Goal: Find specific page/section: Find specific page/section

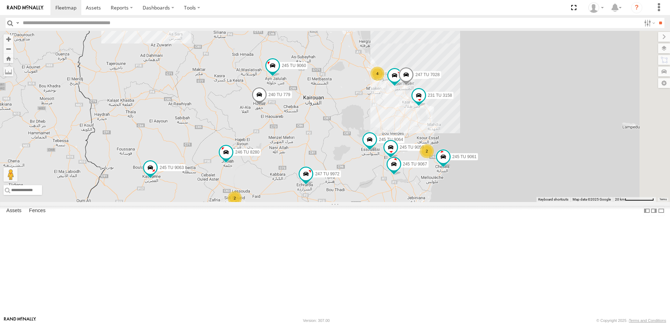
drag, startPoint x: 511, startPoint y: 159, endPoint x: 414, endPoint y: 219, distance: 113.9
click at [402, 202] on div "245 TU 4334 231 TU 3159 246 TU 8288 245 TU 9053 246 TU 8284 245 TU 9065 245 TU …" at bounding box center [335, 116] width 670 height 171
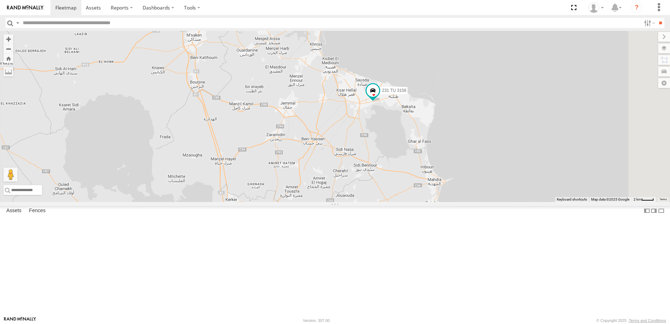
drag, startPoint x: 525, startPoint y: 198, endPoint x: 482, endPoint y: 299, distance: 109.7
click at [482, 202] on div "245 TU 4334 231 TU 3159 246 TU 8288 245 TU 9053 246 TU 8284 245 TU 9065 245 TU …" at bounding box center [335, 116] width 670 height 171
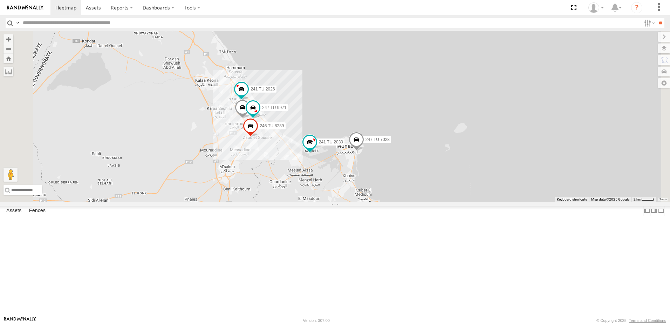
drag, startPoint x: 417, startPoint y: 155, endPoint x: 450, endPoint y: 281, distance: 130.0
click at [451, 202] on div "245 TU 4334 231 TU 3159 246 TU 8288 245 TU 9053 246 TU 8284 245 TU 9065 245 TU …" at bounding box center [335, 116] width 670 height 171
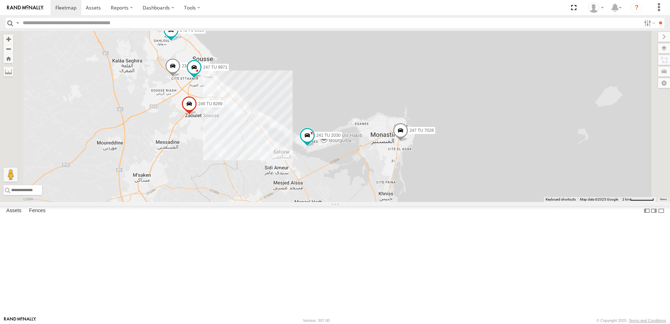
drag, startPoint x: 414, startPoint y: 199, endPoint x: 462, endPoint y: 229, distance: 56.6
click at [461, 202] on div "245 TU 4334 231 TU 3159 246 TU 8288 245 TU 9053 246 TU 8284 245 TU 9065 245 TU …" at bounding box center [335, 116] width 670 height 171
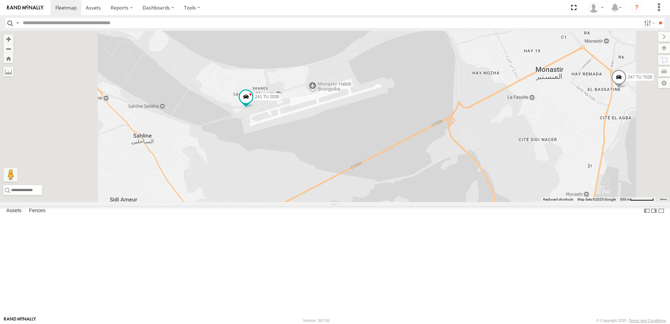
drag, startPoint x: 401, startPoint y: 174, endPoint x: 450, endPoint y: 188, distance: 51.7
click at [450, 188] on div "245 TU 4334 231 TU 3159 246 TU 8288 245 TU 9053 246 TU 8284 245 TU 9065 245 TU …" at bounding box center [335, 116] width 670 height 171
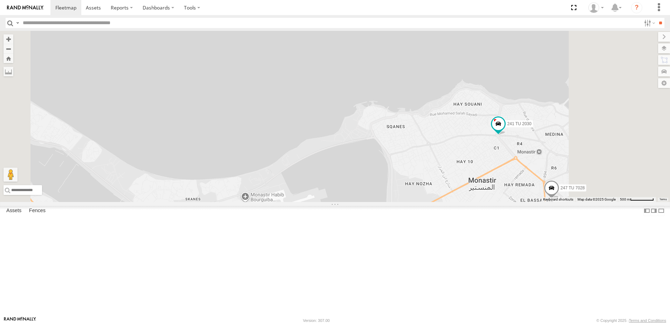
drag, startPoint x: 612, startPoint y: 203, endPoint x: 534, endPoint y: 224, distance: 81.1
click at [535, 202] on div "241 TU 2030 247 TU 7028 231 TU 3160 247 TU 9971 246 TU 8289 241 TU 2026" at bounding box center [335, 116] width 670 height 171
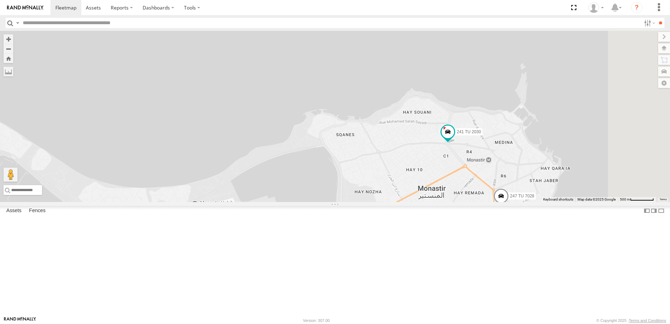
drag, startPoint x: 567, startPoint y: 218, endPoint x: 551, endPoint y: 224, distance: 17.5
click at [551, 202] on div "241 TU 2030 247 TU 7028 231 TU 3160 247 TU 9971 246 TU 8289 241 TU 2026" at bounding box center [335, 116] width 670 height 171
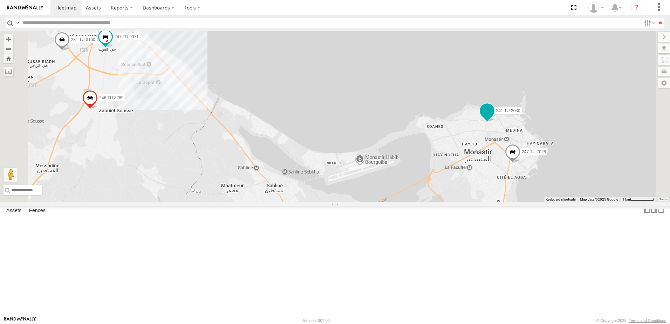
click at [493, 117] on span at bounding box center [487, 110] width 13 height 13
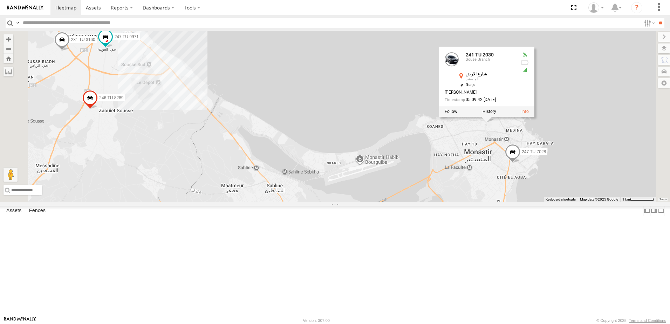
click at [533, 202] on div "241 TU 2030 247 TU 7028 241 TU 2026 231 TU 3160 247 TU 9971 246 TU 8289 241 TU …" at bounding box center [335, 116] width 670 height 171
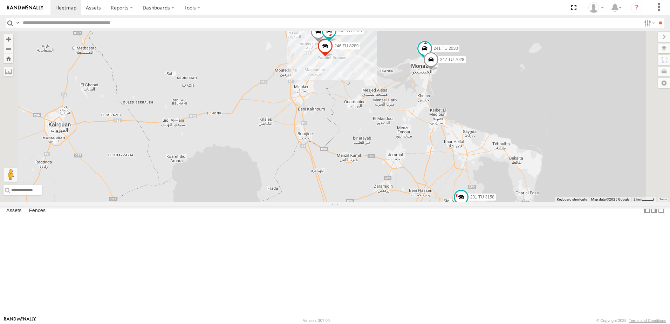
drag, startPoint x: 551, startPoint y: 221, endPoint x: 529, endPoint y: 161, distance: 64.6
click at [529, 161] on div "246 TU 8289 245 TU 9060 240 TU 779 231 TU 3158 241 TU 2030 247 TU 7028 241 TU 2…" at bounding box center [335, 116] width 670 height 171
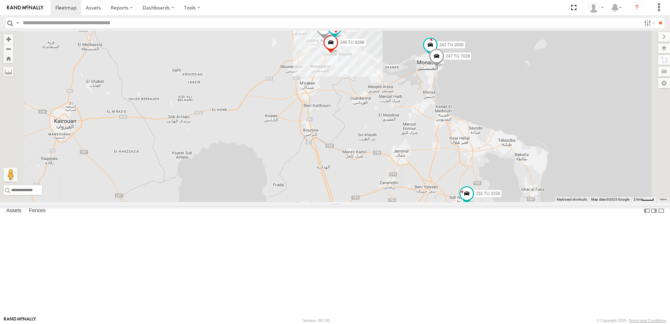
drag, startPoint x: 537, startPoint y: 167, endPoint x: 575, endPoint y: 259, distance: 99.5
click at [575, 202] on div "246 TU 8289 245 TU 9062 245 TU 9060 240 TU 779 231 TU 3158 245 TU 9064 241 TU 2…" at bounding box center [335, 116] width 670 height 171
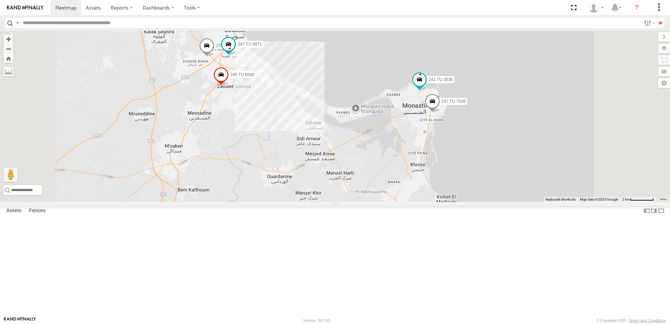
drag, startPoint x: 519, startPoint y: 144, endPoint x: 505, endPoint y: 226, distance: 83.1
click at [514, 202] on div "246 TU 8289 245 TU 9062 245 TU 9060 240 TU 779 231 TU 3158 245 TU 9064 241 TU 2…" at bounding box center [335, 116] width 670 height 171
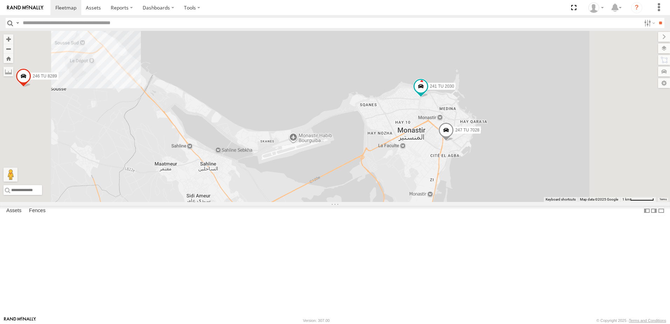
drag, startPoint x: 505, startPoint y: 195, endPoint x: 509, endPoint y: 222, distance: 27.2
click at [509, 202] on div "246 TU 8289 245 TU 9062 245 TU 9060 240 TU 779 231 TU 3158 245 TU 9064 241 TU 2…" at bounding box center [335, 116] width 670 height 171
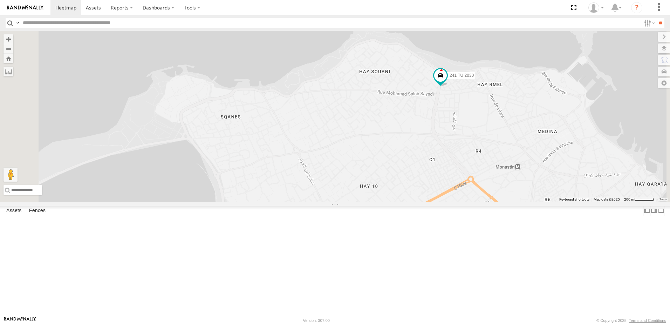
drag, startPoint x: 518, startPoint y: 164, endPoint x: 572, endPoint y: 190, distance: 59.4
click at [575, 202] on div "246 TU 8289 245 TU 9062 245 TU 9060 240 TU 779 231 TU 3158 245 TU 9064 241 TU 2…" at bounding box center [335, 116] width 670 height 171
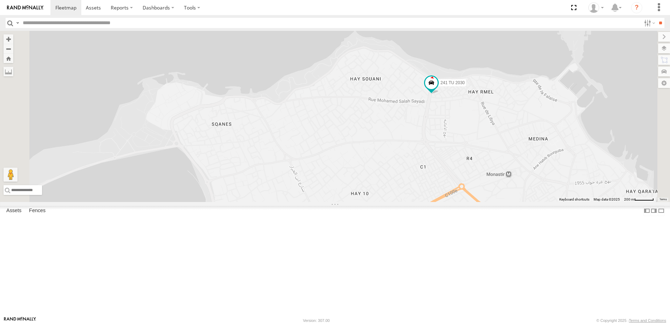
drag, startPoint x: 569, startPoint y: 185, endPoint x: 567, endPoint y: 193, distance: 8.3
click at [567, 193] on div "246 TU 8289 245 TU 9062 245 TU 9060 240 TU 779 231 TU 3158 245 TU 9064 241 TU 2…" at bounding box center [335, 116] width 670 height 171
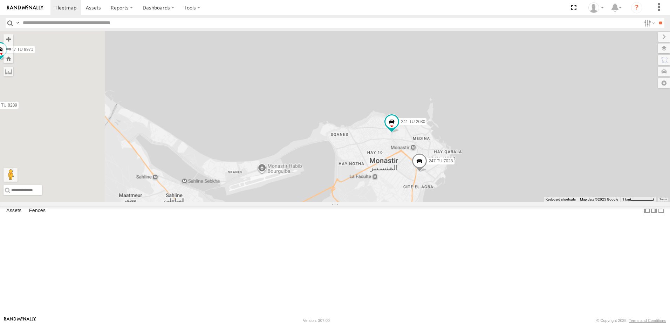
drag, startPoint x: 371, startPoint y: 219, endPoint x: 523, endPoint y: 230, distance: 151.8
click at [521, 202] on div "246 TU 8289 245 TU 9062 245 TU 9060 240 TU 779 231 TU 3158 245 TU 9064 241 TU 2…" at bounding box center [335, 116] width 670 height 171
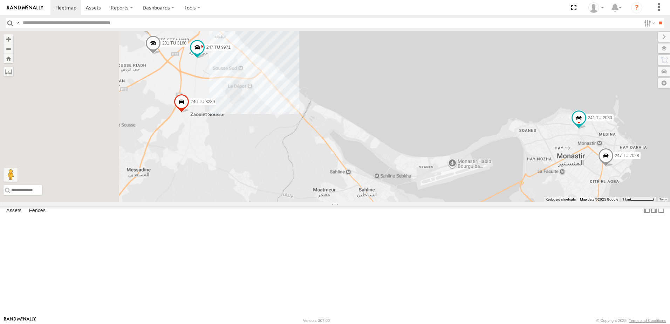
drag, startPoint x: 453, startPoint y: 217, endPoint x: 488, endPoint y: 185, distance: 47.4
click at [529, 198] on div "246 TU 8289 245 TU 9062 245 TU 9060 240 TU 779 231 TU 3158 245 TU 9064 241 TU 2…" at bounding box center [335, 116] width 670 height 171
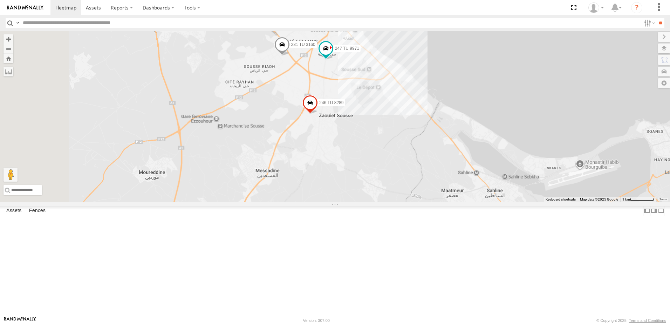
drag, startPoint x: 437, startPoint y: 174, endPoint x: 473, endPoint y: 305, distance: 135.4
click at [473, 202] on div "246 TU 8289 245 TU 9062 245 TU 9060 240 TU 779 231 TU 3158 245 TU 9064 241 TU 2…" at bounding box center [335, 116] width 670 height 171
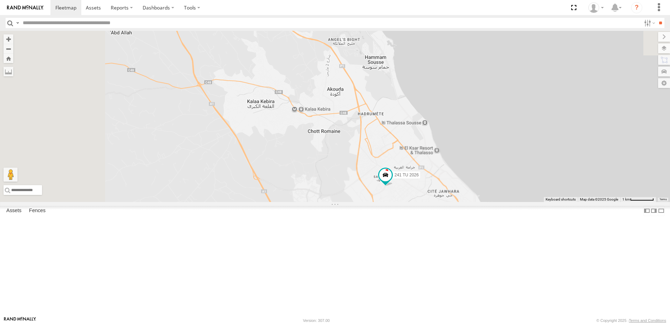
drag, startPoint x: 419, startPoint y: 245, endPoint x: 499, endPoint y: 260, distance: 81.3
click at [499, 202] on div "246 TU 8289 245 TU 9062 245 TU 9060 240 TU 779 231 TU 3158 245 TU 9064 241 TU 2…" at bounding box center [335, 116] width 670 height 171
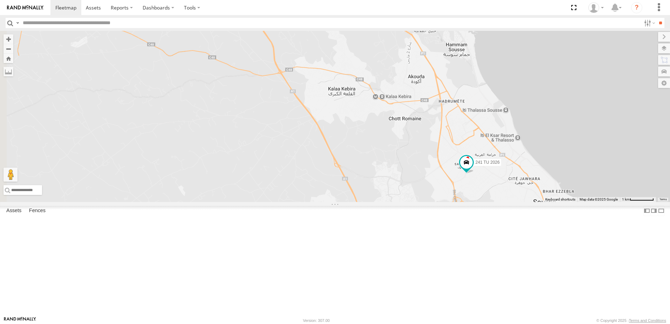
drag, startPoint x: 577, startPoint y: 255, endPoint x: 458, endPoint y: 202, distance: 130.5
click at [462, 202] on div "246 TU 8289 245 TU 9062 245 TU 9060 240 TU 779 231 TU 3158 245 TU 9064 241 TU 2…" at bounding box center [335, 116] width 670 height 171
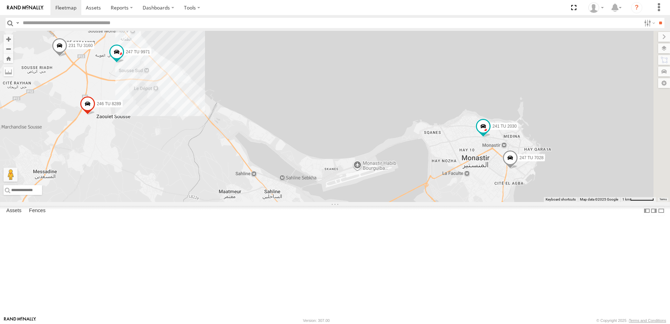
drag, startPoint x: 552, startPoint y: 250, endPoint x: 535, endPoint y: 229, distance: 26.4
click at [531, 202] on div "246 TU 8289 245 TU 9062 245 TU 9060 240 TU 779 231 TU 3158 245 TU 9064 241 TU 2…" at bounding box center [335, 116] width 670 height 171
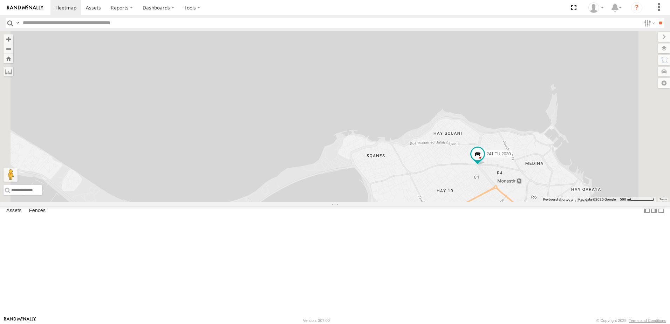
drag, startPoint x: 587, startPoint y: 181, endPoint x: 586, endPoint y: 241, distance: 60.6
click at [586, 202] on div "246 TU 8289 245 TU 9062 245 TU 9060 240 TU 779 231 TU 3158 245 TU 9064 241 TU 2…" at bounding box center [335, 116] width 670 height 171
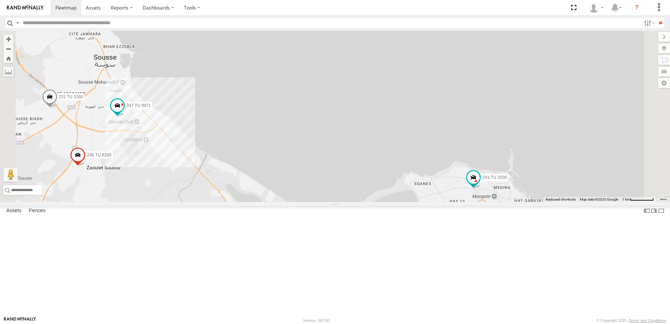
click at [564, 202] on div "246 TU 8289 245 TU 9062 245 TU 9060 240 TU 779 231 TU 3158 245 TU 9064 241 TU 2…" at bounding box center [335, 116] width 670 height 171
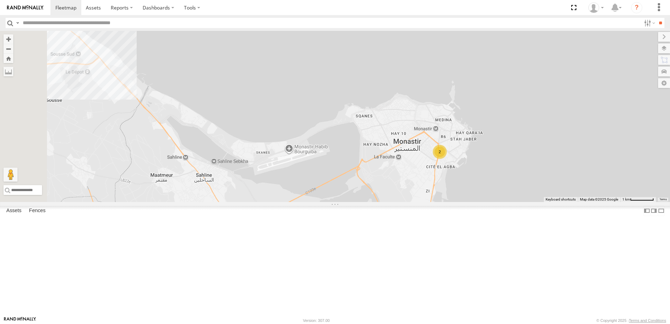
drag, startPoint x: 527, startPoint y: 238, endPoint x: 536, endPoint y: 191, distance: 47.4
click at [536, 191] on div "2" at bounding box center [335, 116] width 670 height 171
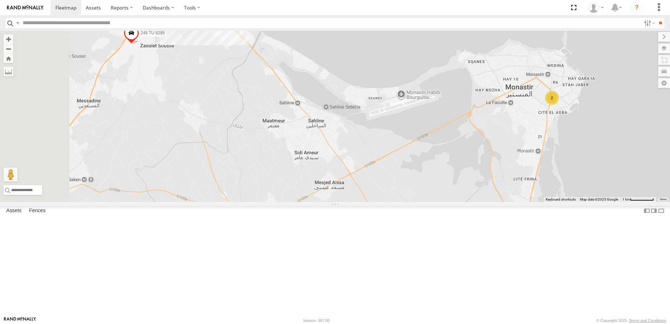
drag, startPoint x: 521, startPoint y: 183, endPoint x: 568, endPoint y: 181, distance: 46.7
click at [568, 181] on div "241 TU 2026 231 TU 3160 247 TU 9971 246 TU 8289 2" at bounding box center [335, 116] width 670 height 171
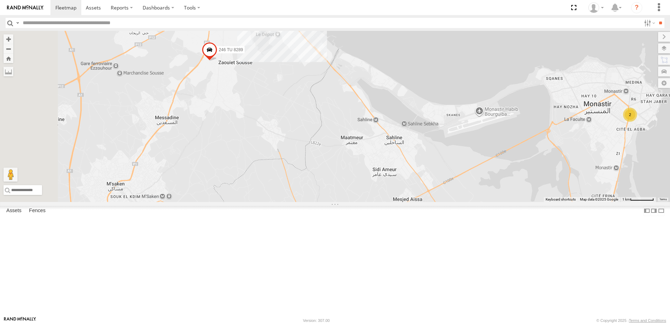
drag, startPoint x: 342, startPoint y: 142, endPoint x: 395, endPoint y: 180, distance: 65.3
click at [400, 176] on div "241 TU 2026 231 TU 3160 247 TU 9971 246 TU 8289 2" at bounding box center [335, 116] width 670 height 171
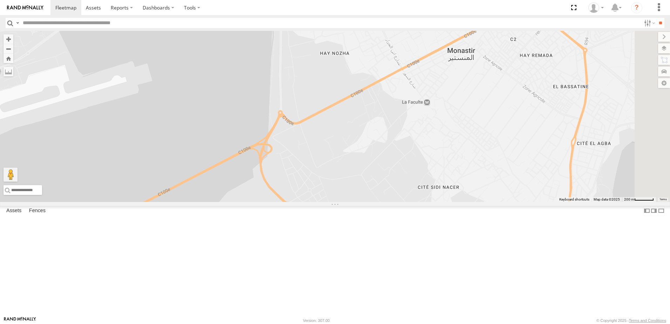
drag, startPoint x: 604, startPoint y: 215, endPoint x: 462, endPoint y: 219, distance: 142.0
click at [462, 202] on div "241 TU 2026 231 TU 3160 247 TU 9971 246 TU 8289" at bounding box center [335, 116] width 670 height 171
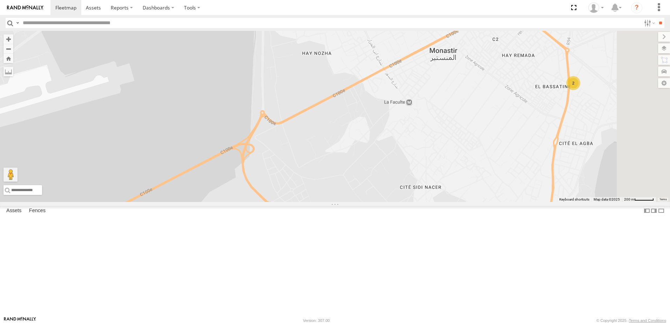
click at [79, 19] on input "text" at bounding box center [330, 23] width 621 height 10
type input "****"
click at [656, 18] on input "**" at bounding box center [660, 23] width 8 height 10
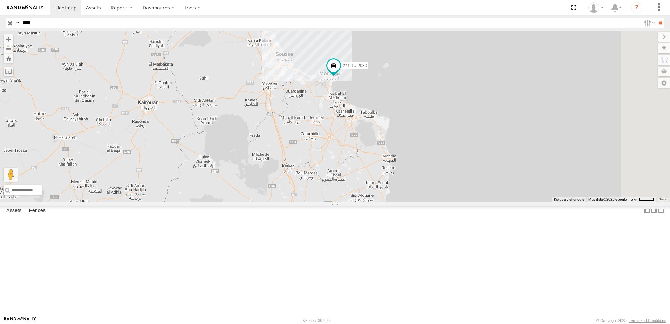
drag, startPoint x: 422, startPoint y: 187, endPoint x: 418, endPoint y: 170, distance: 18.1
click at [418, 170] on div "241 TU 2030" at bounding box center [335, 116] width 670 height 171
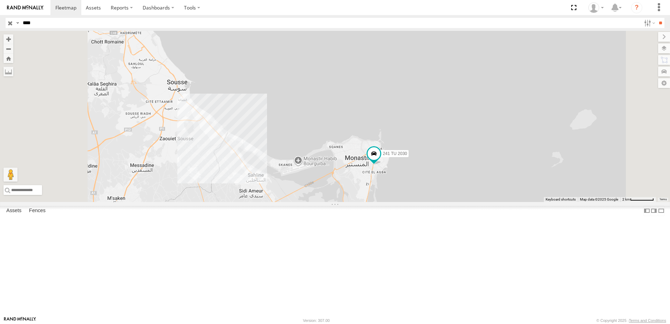
drag, startPoint x: 407, startPoint y: 141, endPoint x: 426, endPoint y: 253, distance: 114.2
click at [426, 202] on div "241 TU 2030" at bounding box center [335, 116] width 670 height 171
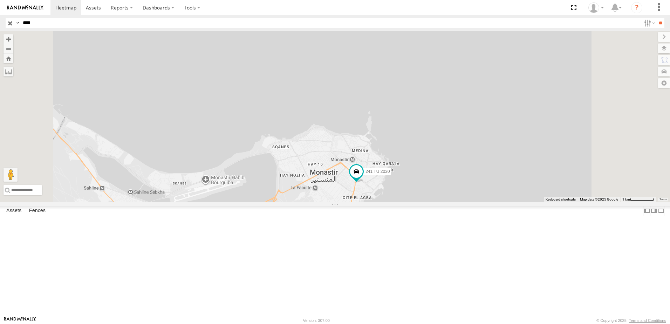
click at [15, 24] on label at bounding box center [18, 23] width 6 height 10
click at [12, 23] on input "button" at bounding box center [10, 23] width 9 height 10
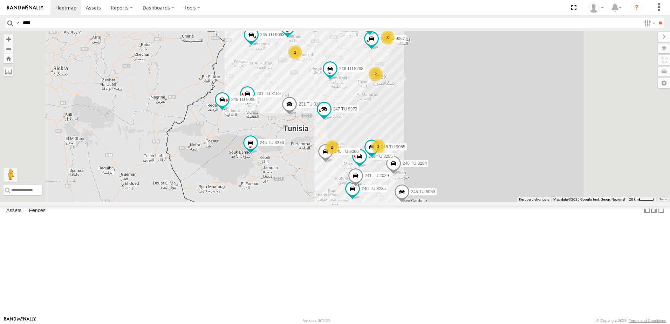
drag, startPoint x: 477, startPoint y: 47, endPoint x: 446, endPoint y: 74, distance: 41.0
click at [462, 121] on body at bounding box center [335, 162] width 670 height 324
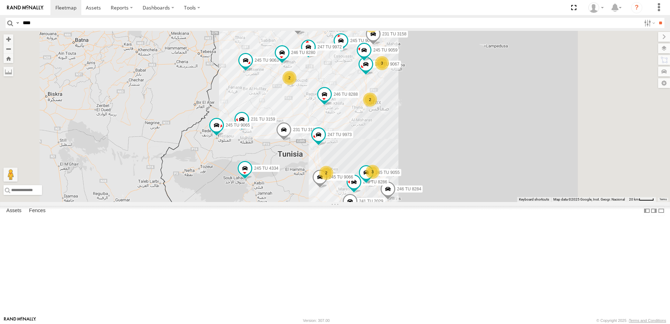
drag, startPoint x: 441, startPoint y: 102, endPoint x: 432, endPoint y: 140, distance: 38.7
click at [432, 140] on div "245 TU 4334 231 TU 3159 246 TU 8288 245 TU 9053 246 TU 8284 231 TU 3163 245 TU …" at bounding box center [335, 116] width 670 height 171
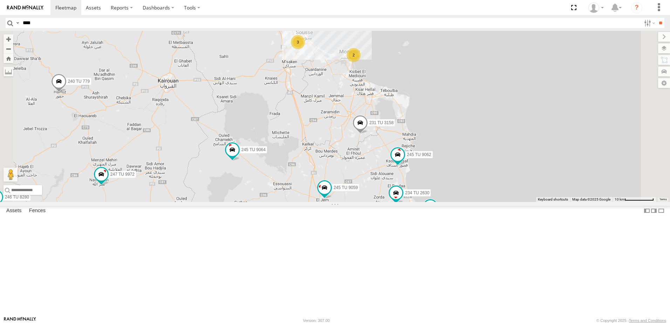
click at [361, 62] on div "2" at bounding box center [354, 55] width 14 height 14
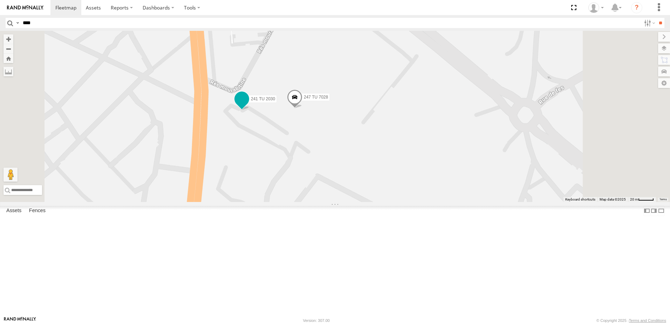
click at [250, 110] on span at bounding box center [241, 100] width 15 height 19
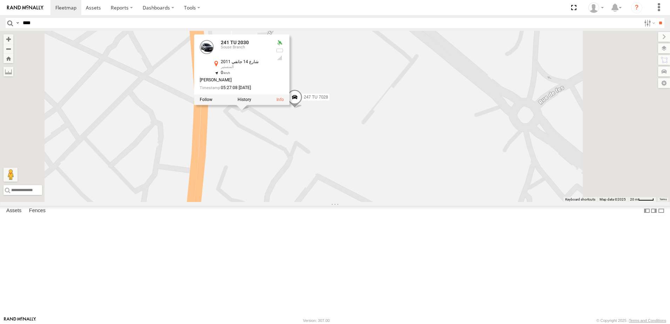
click at [339, 183] on div "241 TU 2030 247 TU 7028 241 TU 2030 [GEOGRAPHIC_DATA] 35.76124 , 10.8273 0 [PER…" at bounding box center [335, 116] width 670 height 171
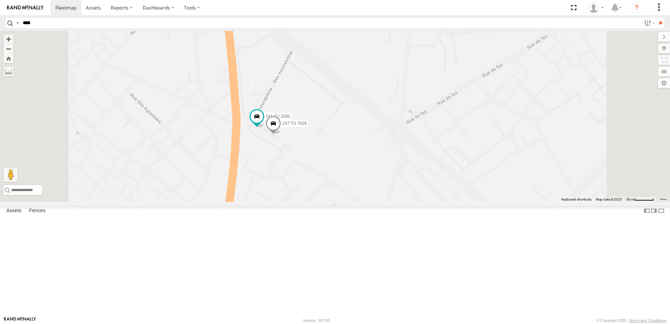
click at [281, 135] on span at bounding box center [273, 125] width 15 height 19
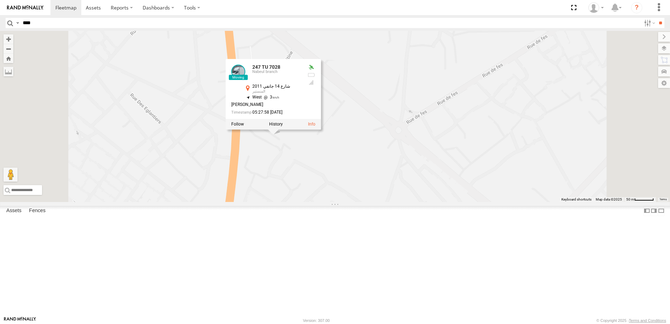
click at [357, 202] on div "241 TU 2030 247 TU 7028 247 TU 7028 Nabeul branch [GEOGRAPHIC_DATA] 35.76107 , …" at bounding box center [335, 116] width 670 height 171
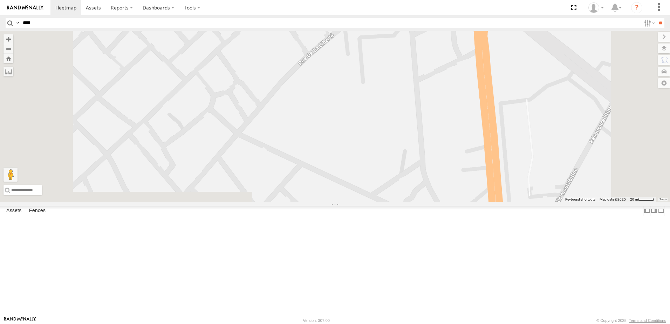
drag, startPoint x: 595, startPoint y: 178, endPoint x: 592, endPoint y: 107, distance: 70.5
click at [593, 108] on div at bounding box center [335, 116] width 670 height 171
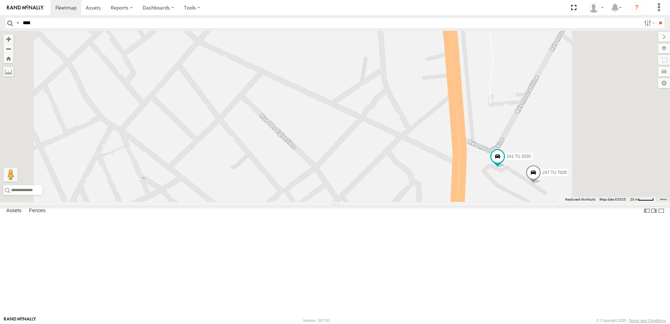
drag, startPoint x: 581, startPoint y: 196, endPoint x: 540, endPoint y: 189, distance: 41.2
click at [540, 189] on div "241 TU 2030 247 TU 7028" at bounding box center [335, 116] width 670 height 171
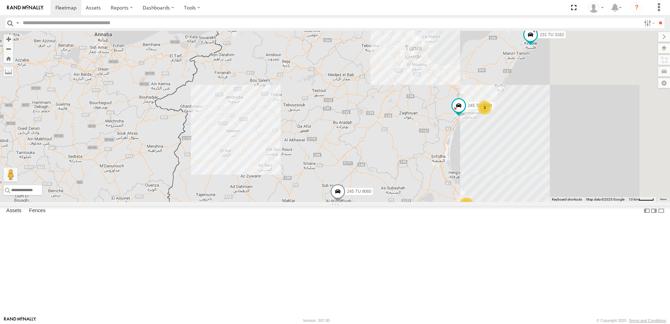
drag, startPoint x: 545, startPoint y: 226, endPoint x: 414, endPoint y: 225, distance: 131.1
click at [415, 202] on div "245 TU 4334 246 TU 8288 245 TU 9053 246 TU 8284 245 TU 9065 245 TU 9063 245 TU …" at bounding box center [335, 116] width 670 height 171
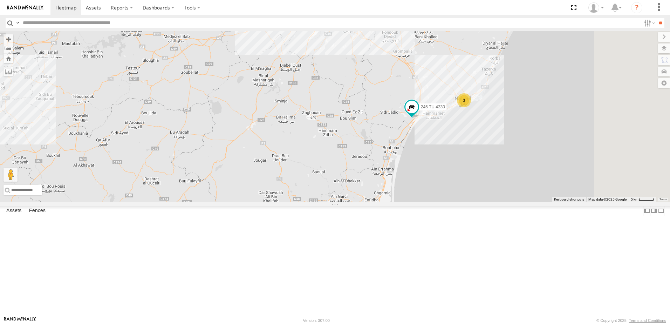
drag, startPoint x: 492, startPoint y: 180, endPoint x: 373, endPoint y: 290, distance: 162.4
click at [373, 202] on div "245 TU 4334 246 TU 8288 245 TU 9053 246 TU 8284 245 TU 9065 245 TU 9063 245 TU …" at bounding box center [335, 116] width 670 height 171
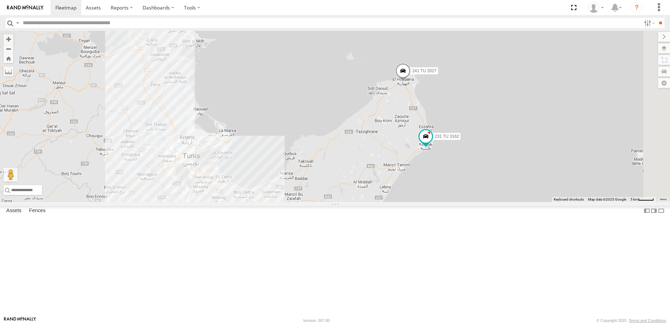
drag, startPoint x: 443, startPoint y: 222, endPoint x: 446, endPoint y: 268, distance: 45.6
click at [438, 202] on div "245 TU 4334 246 TU 8288 245 TU 9053 246 TU 8284 245 TU 9065 245 TU 9063 245 TU …" at bounding box center [335, 116] width 670 height 171
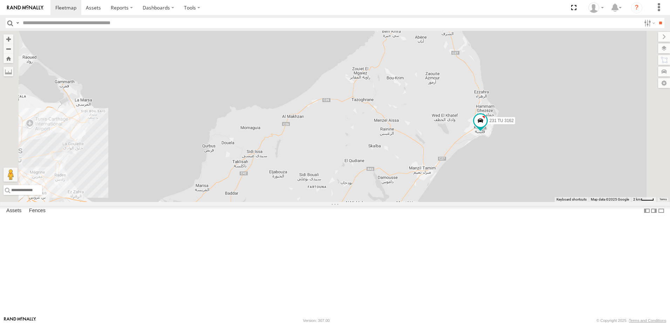
click at [60, 19] on input "text" at bounding box center [330, 23] width 621 height 10
type input "****"
click at [656, 18] on input "**" at bounding box center [660, 23] width 8 height 10
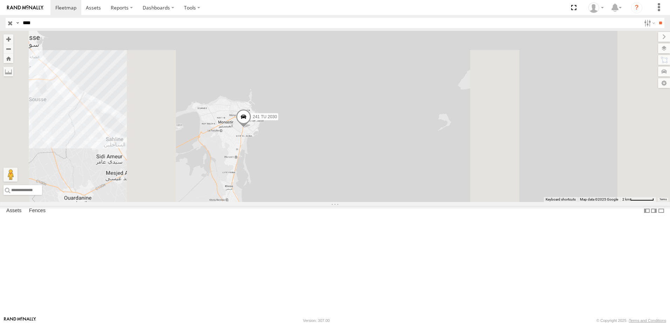
drag, startPoint x: 321, startPoint y: 190, endPoint x: 398, endPoint y: 207, distance: 78.7
click at [398, 202] on div "241 TU 2030" at bounding box center [335, 116] width 670 height 171
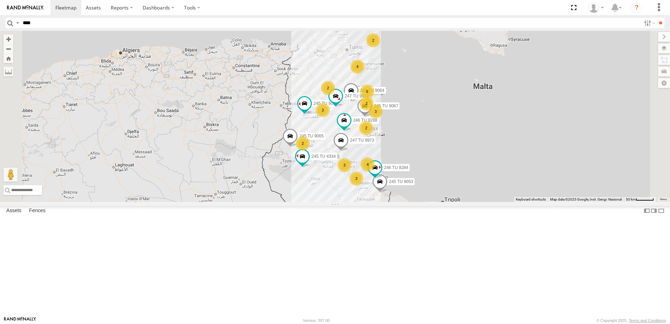
type input "****"
click at [656, 18] on input "**" at bounding box center [660, 23] width 8 height 10
